Goal: Navigation & Orientation: Go to known website

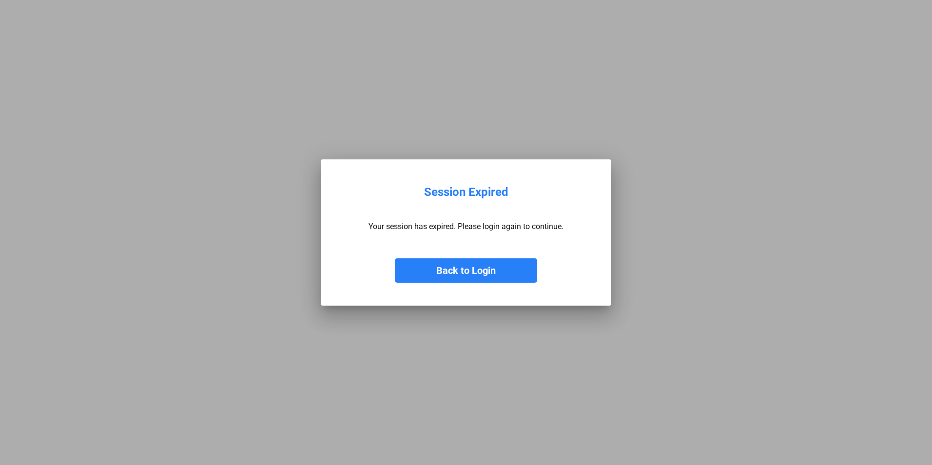
click at [483, 274] on button "Back to Login" at bounding box center [466, 270] width 142 height 24
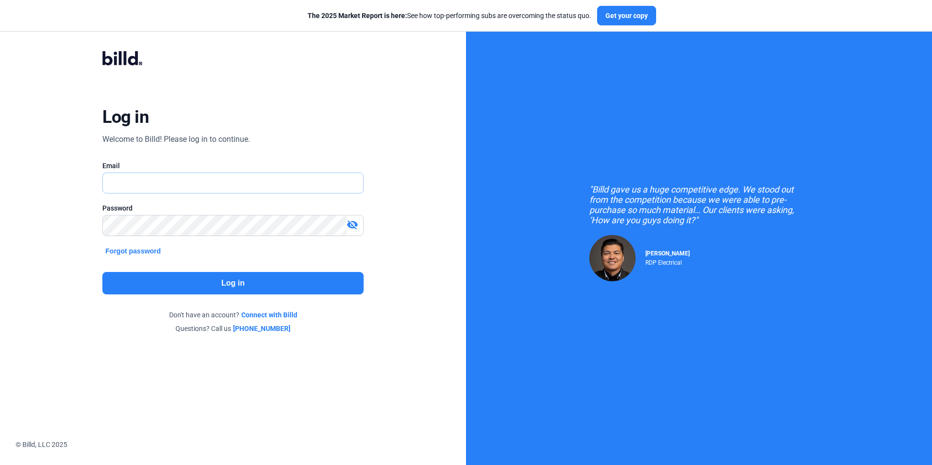
type input "[EMAIL_ADDRESS][DOMAIN_NAME]"
click at [242, 284] on button "Log in" at bounding box center [232, 283] width 261 height 22
